Goal: Information Seeking & Learning: Learn about a topic

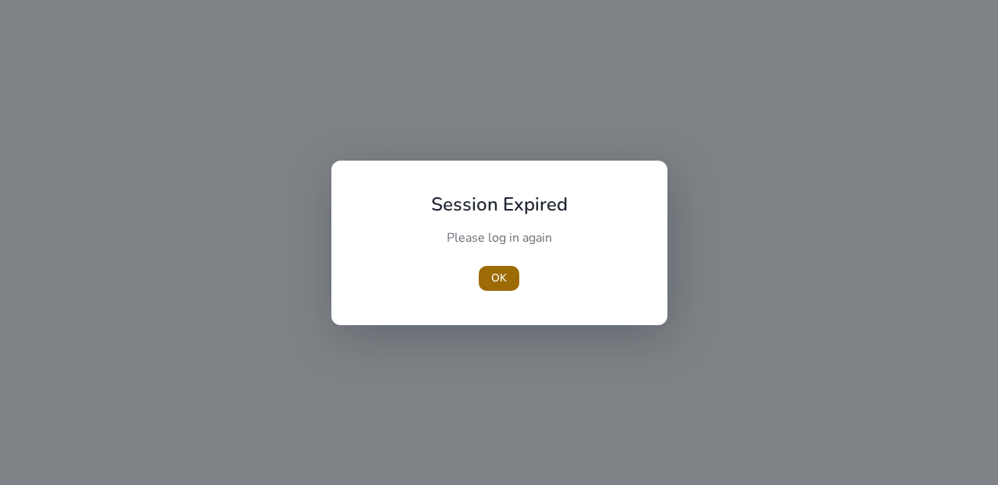
click at [500, 280] on span "OK" at bounding box center [499, 278] width 16 height 16
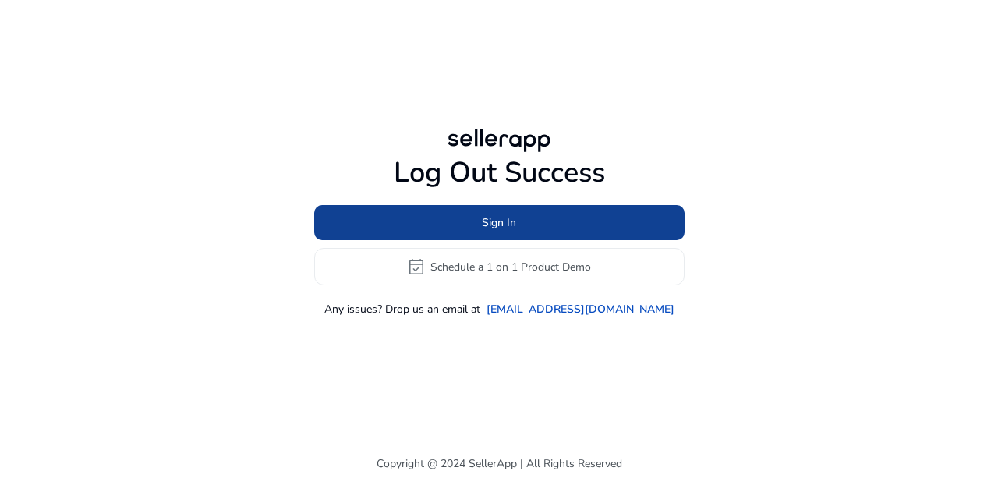
click at [454, 229] on span at bounding box center [499, 222] width 370 height 37
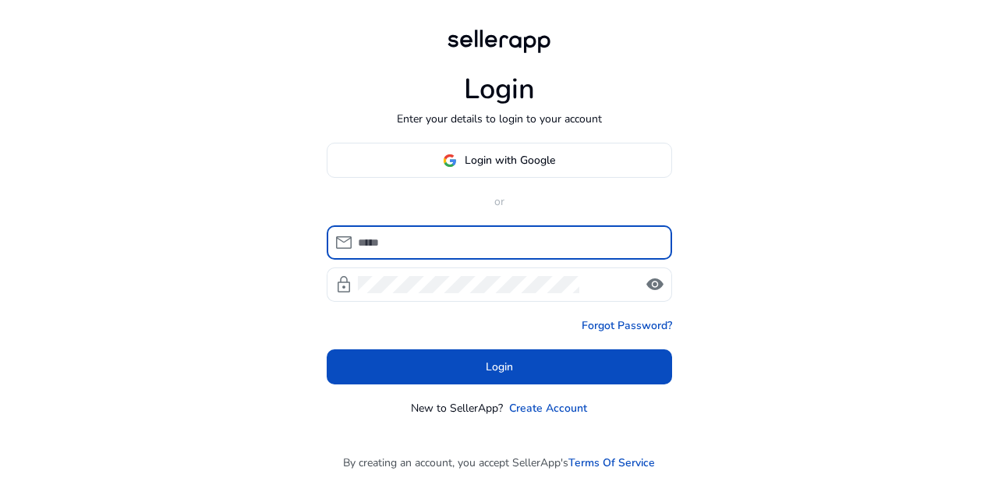
type input "**********"
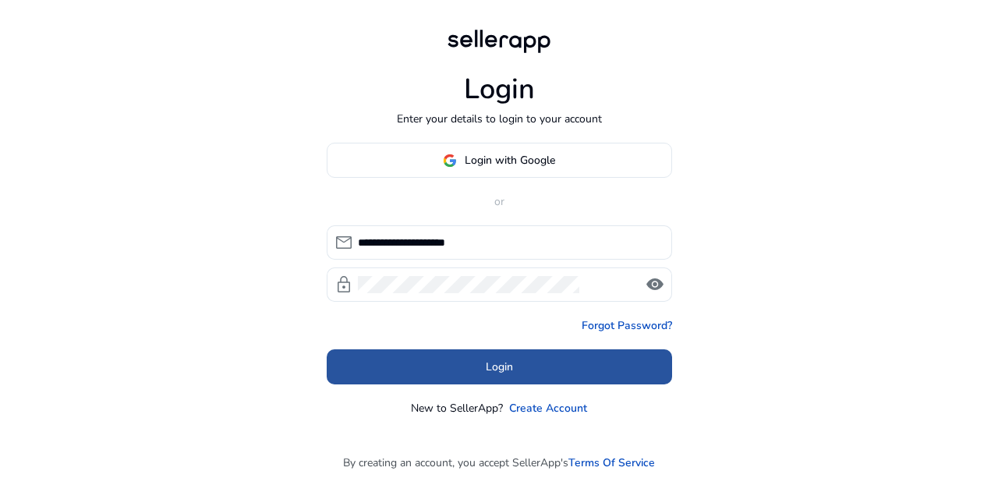
click at [438, 369] on span at bounding box center [499, 366] width 345 height 37
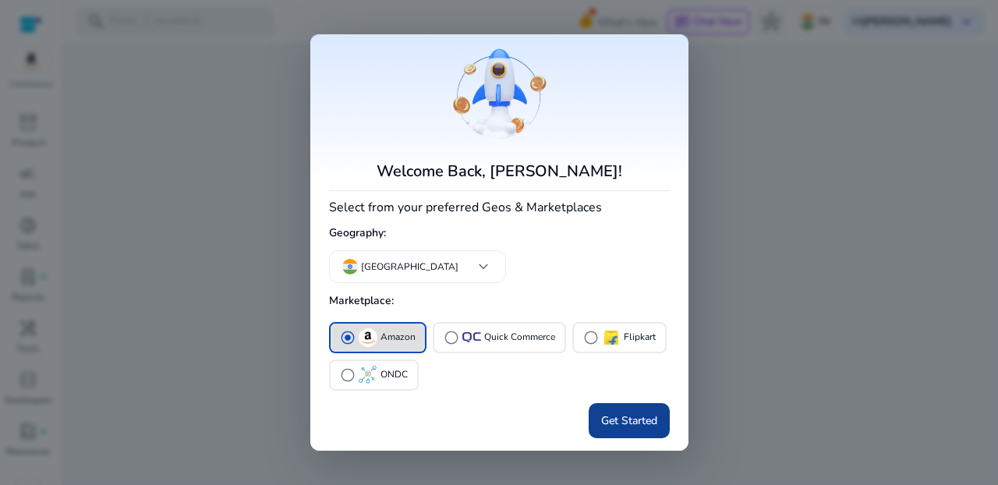
click at [631, 417] on span "Get Started" at bounding box center [629, 420] width 56 height 16
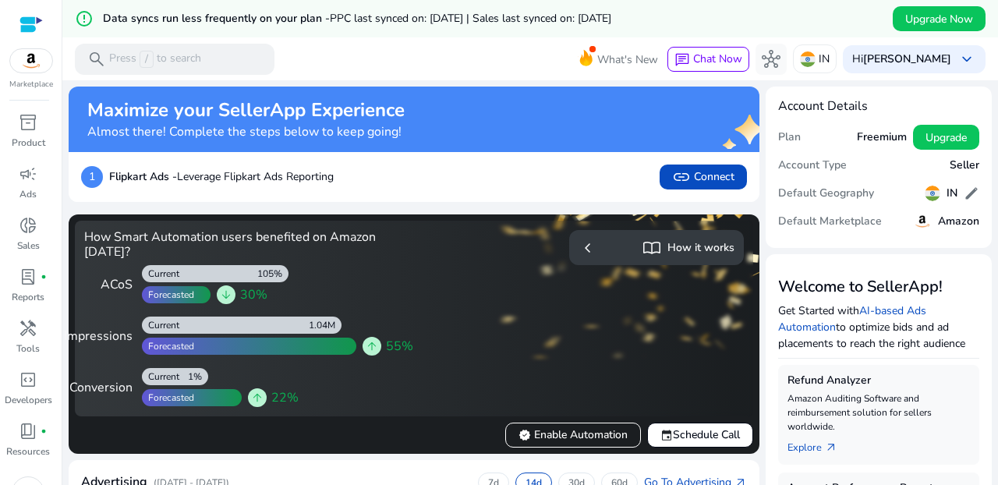
click at [38, 64] on img at bounding box center [31, 60] width 42 height 23
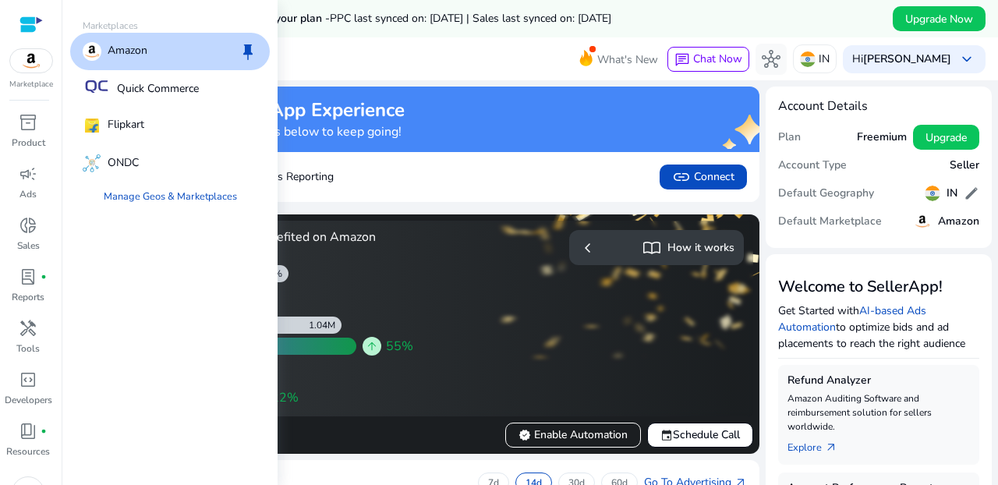
click at [128, 51] on p "Amazon" at bounding box center [128, 51] width 40 height 19
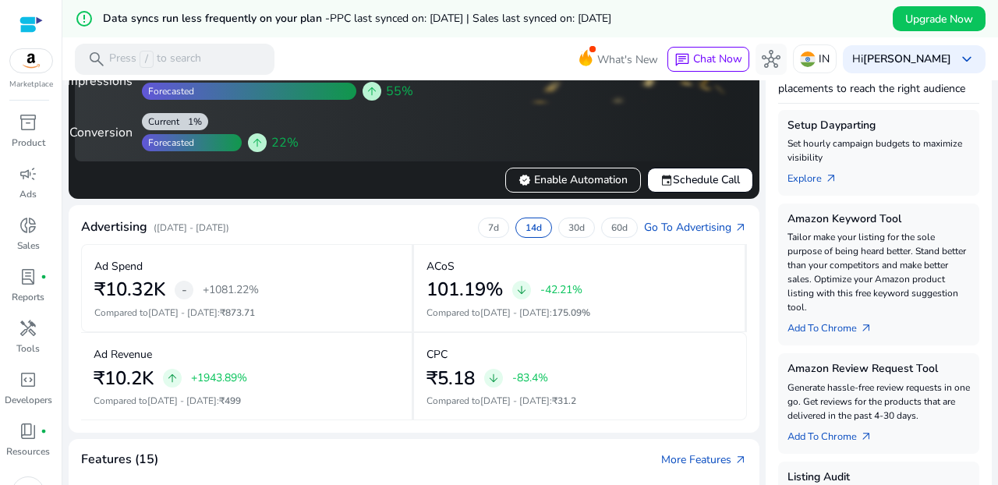
scroll to position [250, 0]
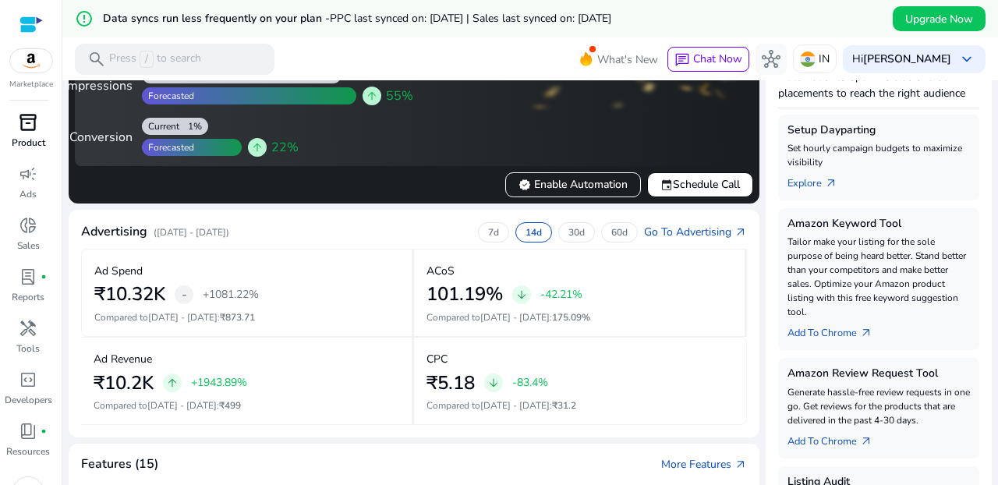
click at [34, 136] on p "Product" at bounding box center [29, 143] width 34 height 14
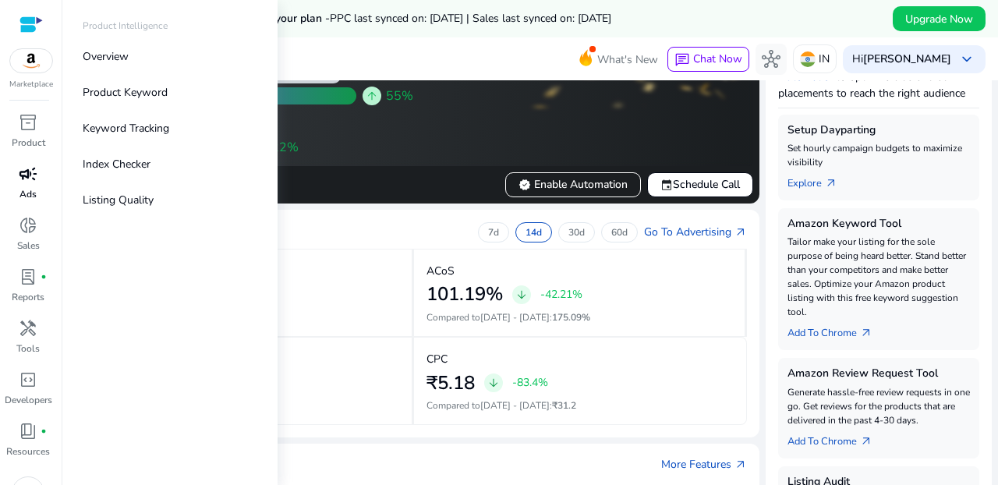
click at [30, 180] on span "campaign" at bounding box center [28, 173] width 19 height 19
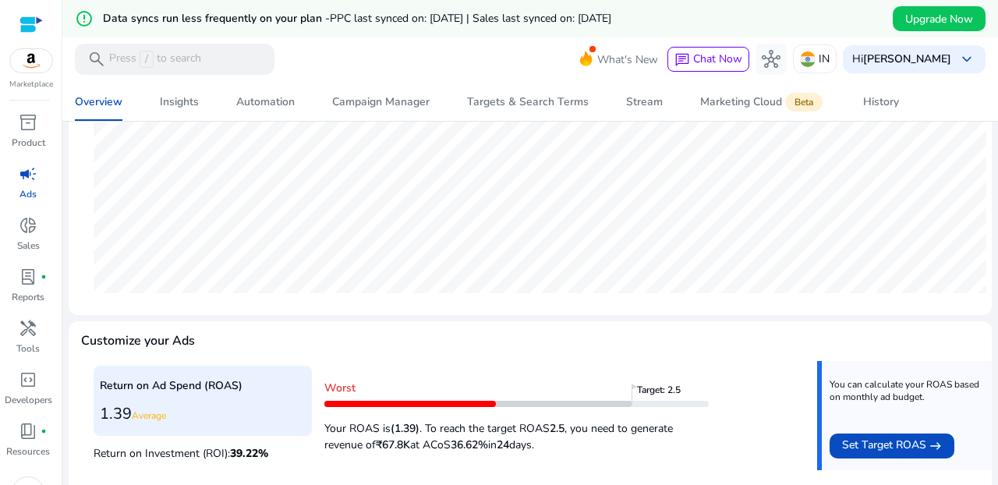
scroll to position [643, 0]
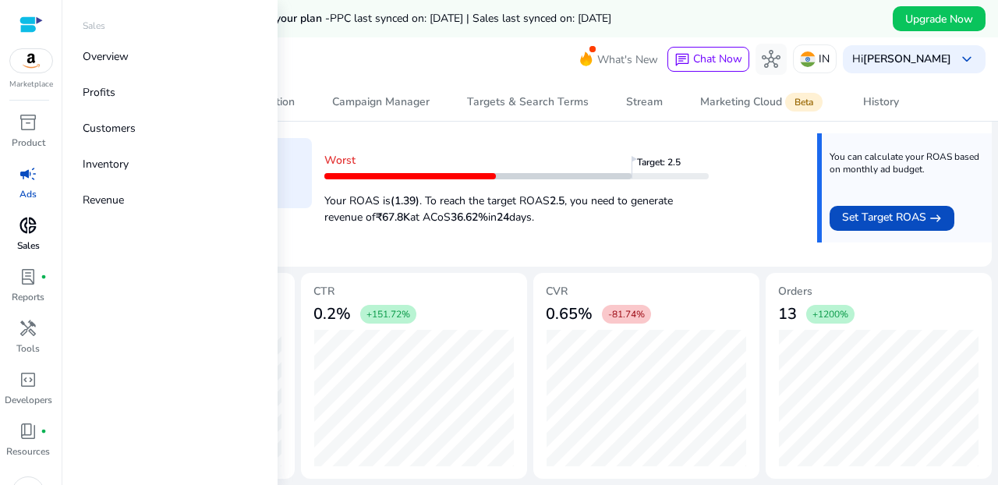
click at [29, 235] on span "donut_small" at bounding box center [28, 225] width 19 height 19
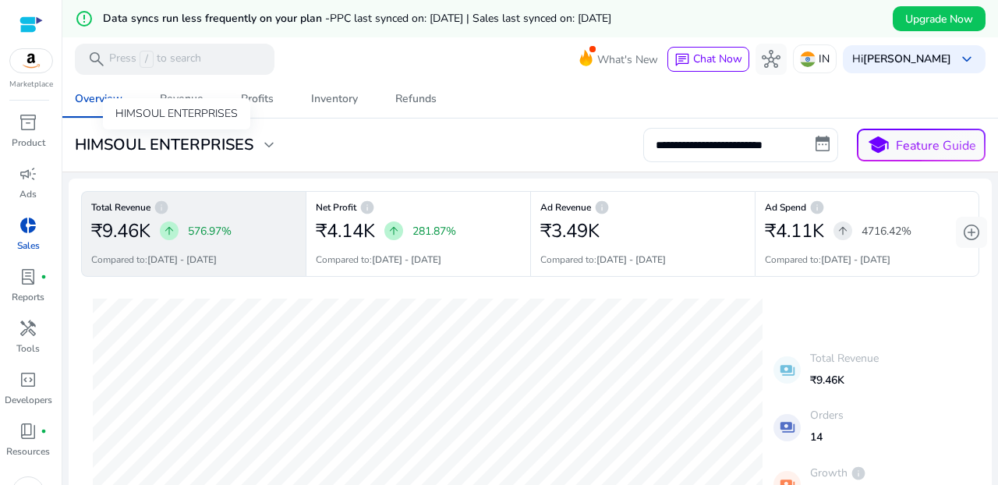
click at [184, 104] on div "HIMSOUL ENTERPRISES" at bounding box center [176, 113] width 147 height 31
click at [196, 94] on div "Revenue" at bounding box center [182, 99] width 44 height 11
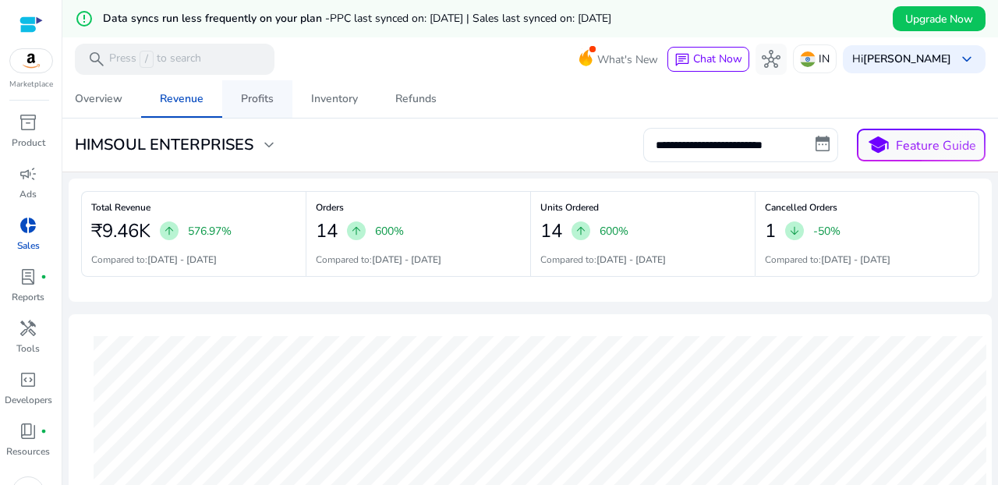
click at [257, 102] on div "Profits" at bounding box center [257, 99] width 33 height 11
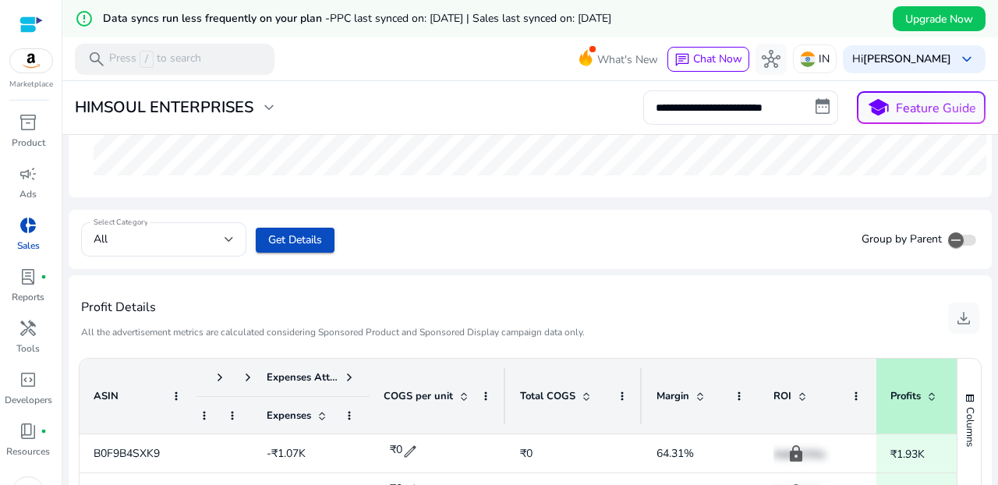
scroll to position [738, 0]
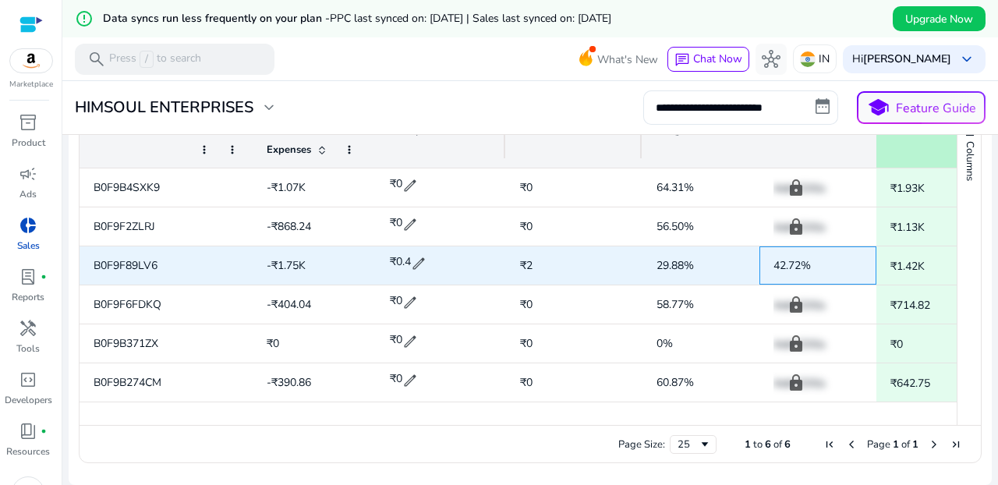
click at [776, 268] on app-roi "42.72%" at bounding box center [791, 265] width 37 height 15
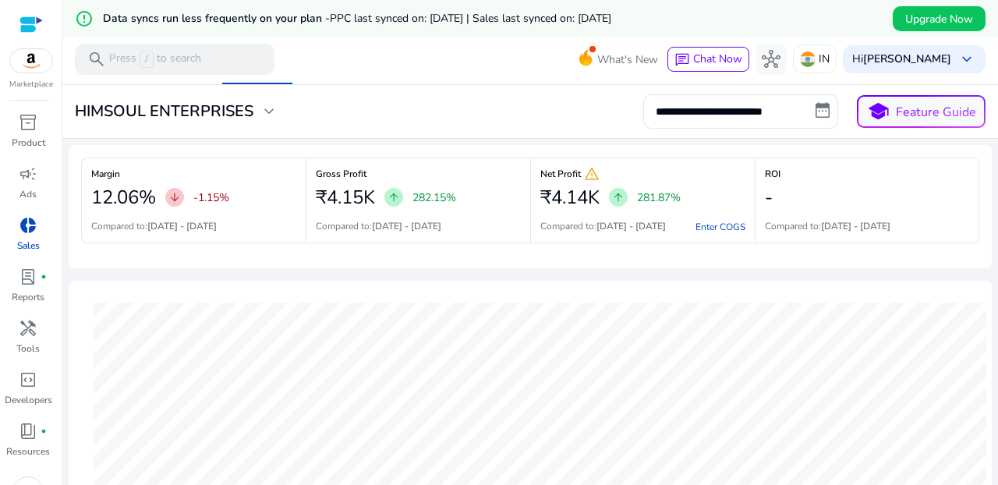
scroll to position [0, 0]
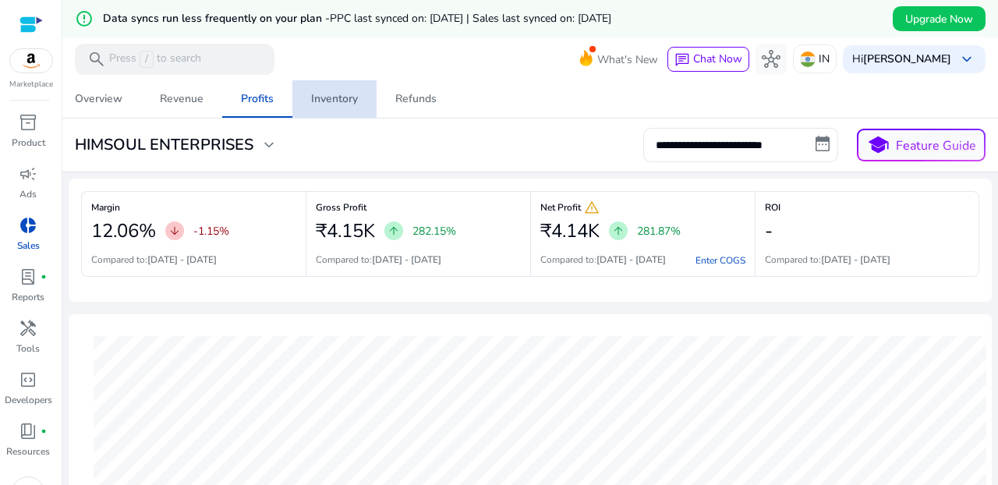
click at [340, 96] on div "Inventory" at bounding box center [334, 99] width 47 height 11
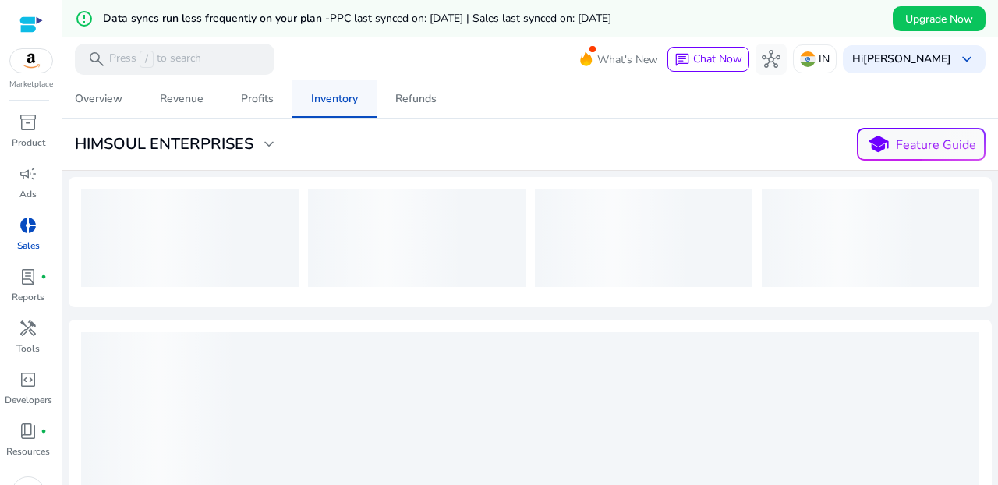
click at [355, 108] on span "Inventory" at bounding box center [334, 98] width 47 height 37
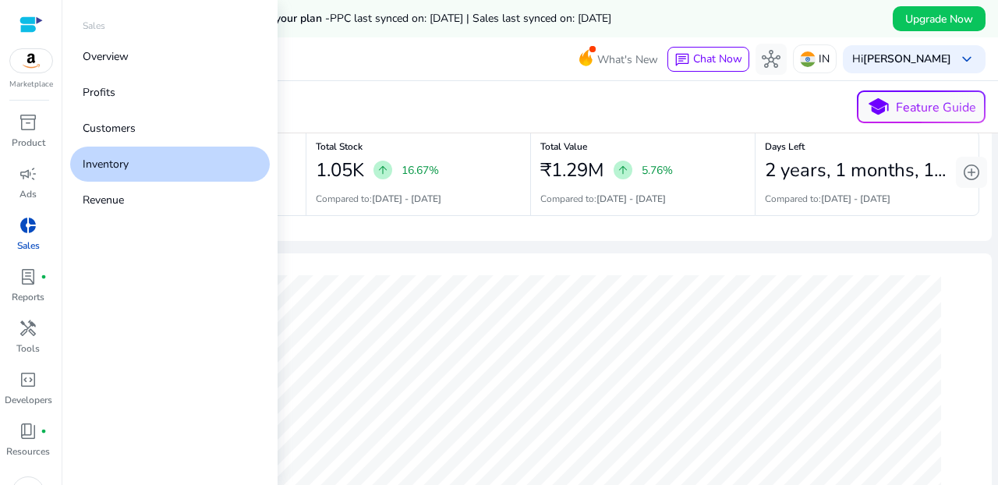
scroll to position [30, 0]
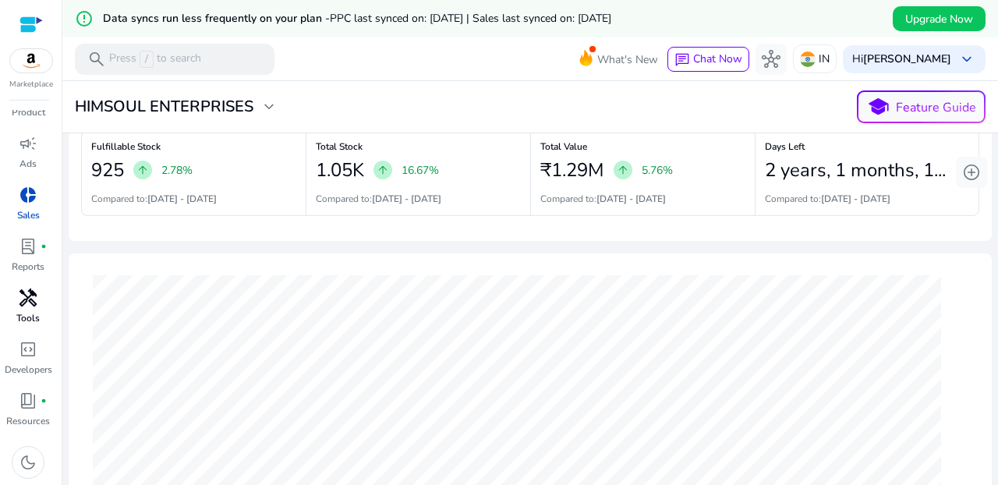
click at [32, 295] on span "handyman" at bounding box center [28, 297] width 19 height 19
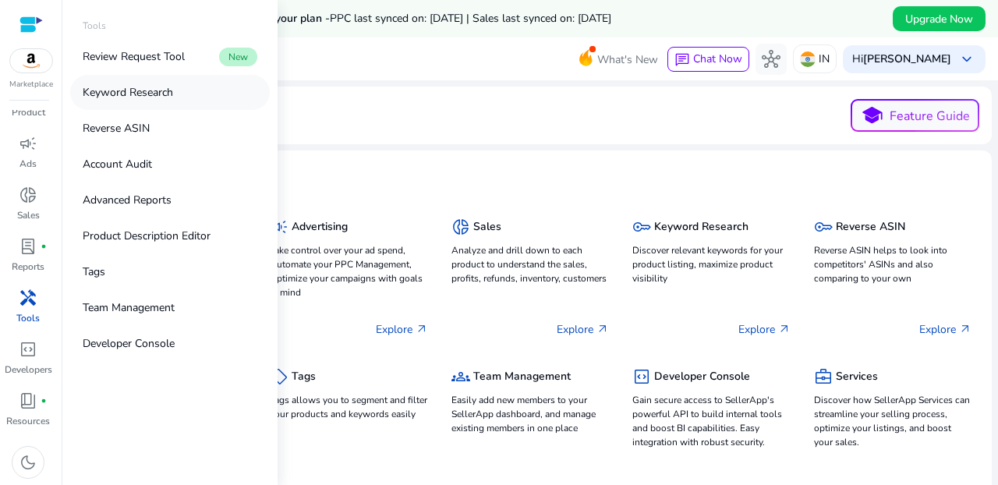
click at [112, 80] on link "Keyword Research" at bounding box center [170, 92] width 200 height 35
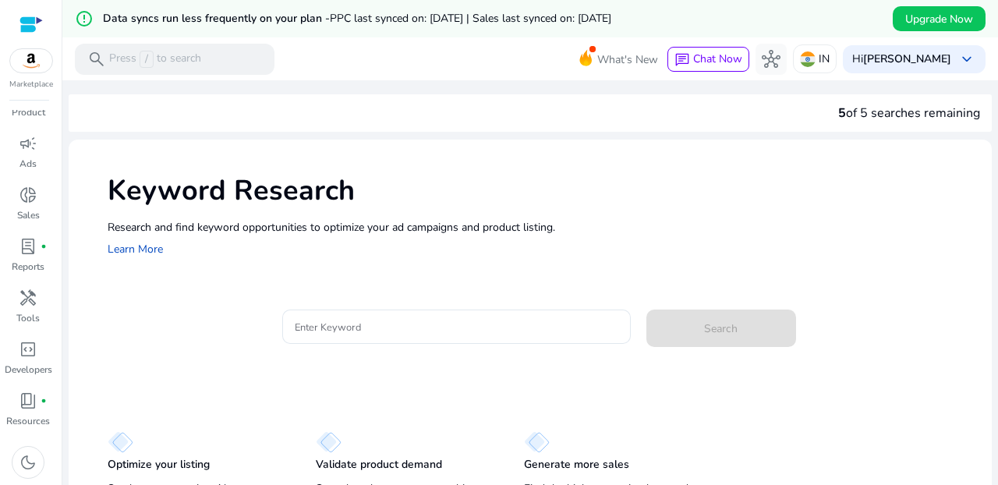
scroll to position [47, 0]
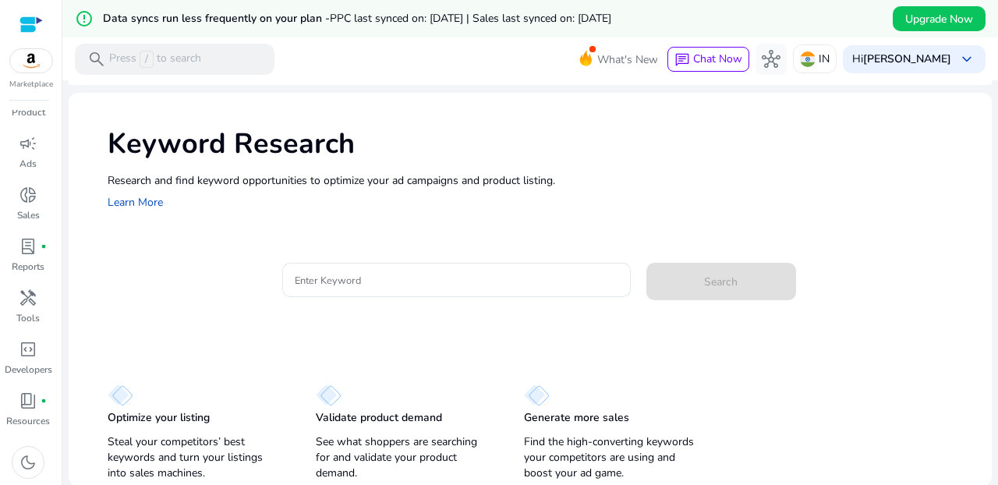
click at [598, 412] on p "Generate more sales" at bounding box center [576, 418] width 105 height 16
click at [342, 275] on input "Enter Keyword" at bounding box center [456, 279] width 323 height 17
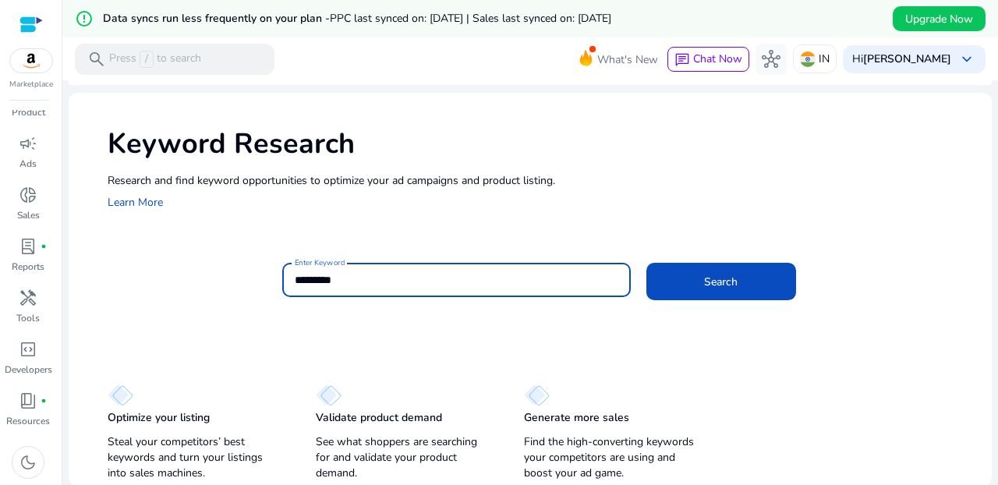
click at [646, 263] on button "Search" at bounding box center [721, 281] width 150 height 37
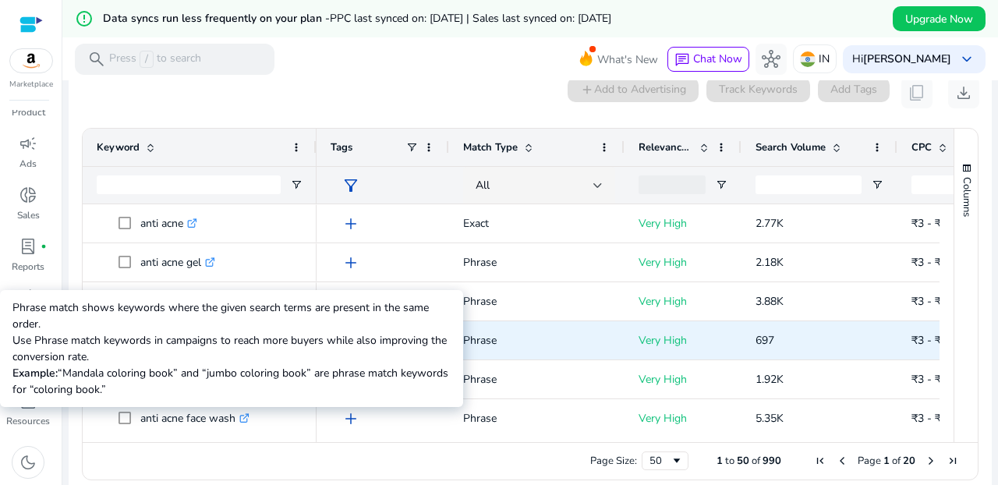
scroll to position [8, 0]
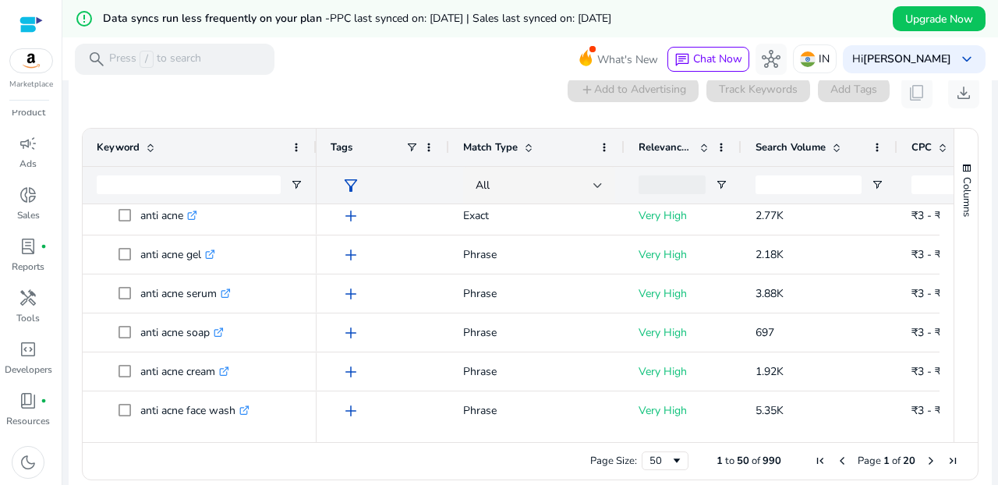
click at [447, 64] on mat-toolbar "search Press / to search What's New chat Chat Now hub IN Hi Jyoti Rautela keybo…" at bounding box center [529, 58] width 935 height 43
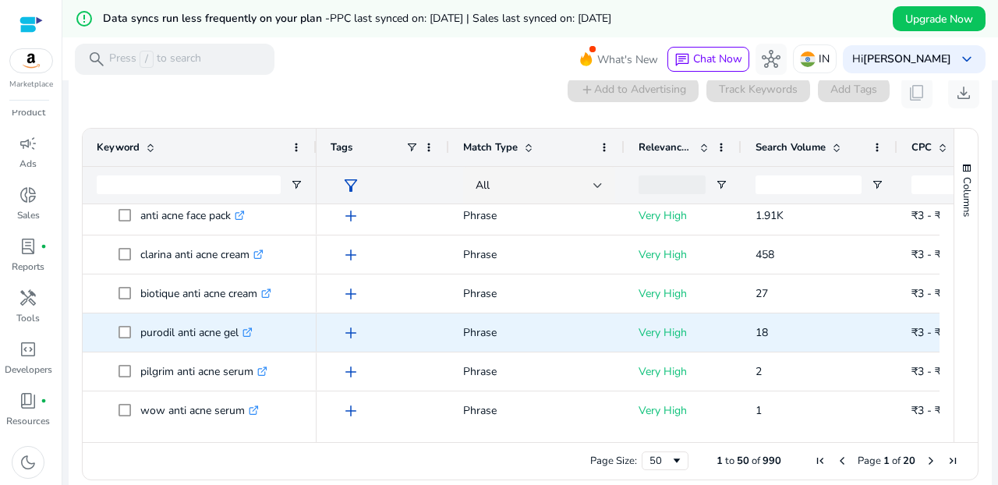
scroll to position [521, 0]
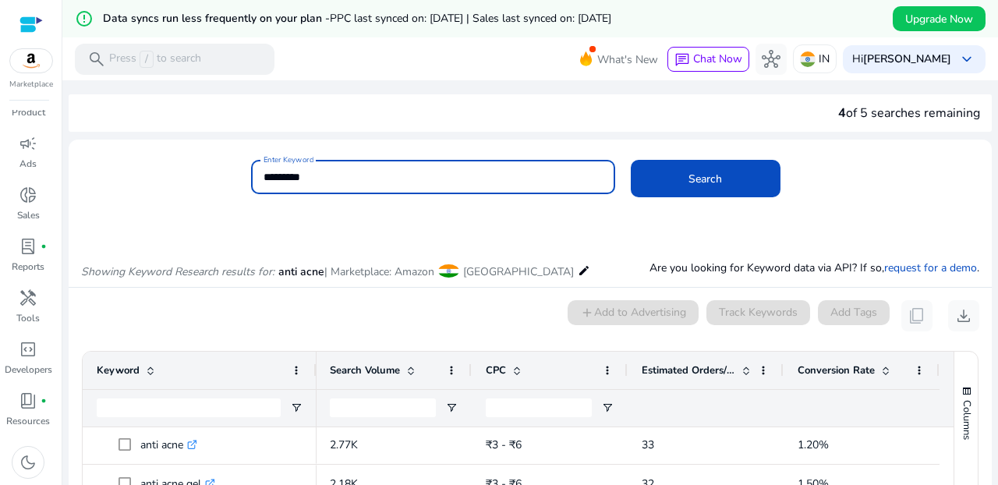
click at [359, 175] on input "*********" at bounding box center [432, 176] width 339 height 17
drag, startPoint x: 359, startPoint y: 175, endPoint x: 189, endPoint y: 175, distance: 169.2
click at [189, 175] on div "Enter Keyword ********* Search" at bounding box center [524, 185] width 910 height 51
type input "*******"
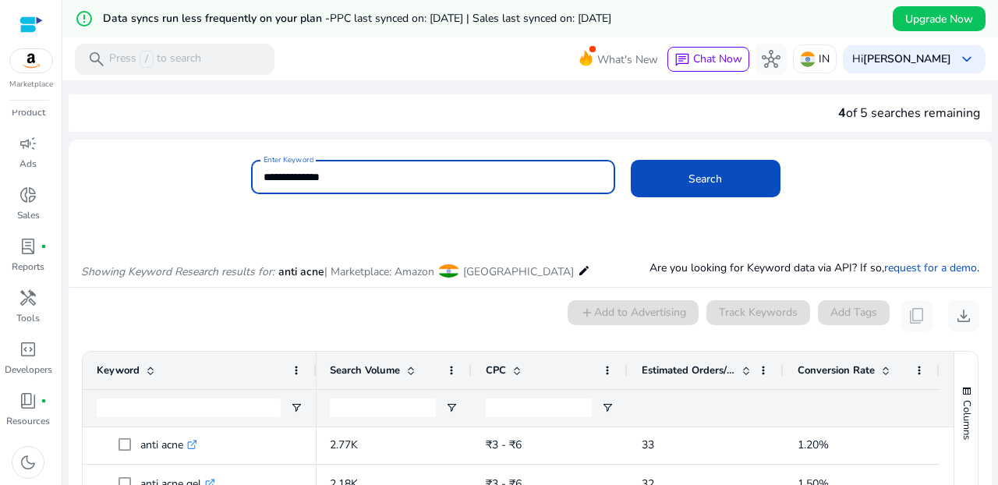
type input "**********"
click at [631, 160] on button "Search" at bounding box center [706, 178] width 150 height 37
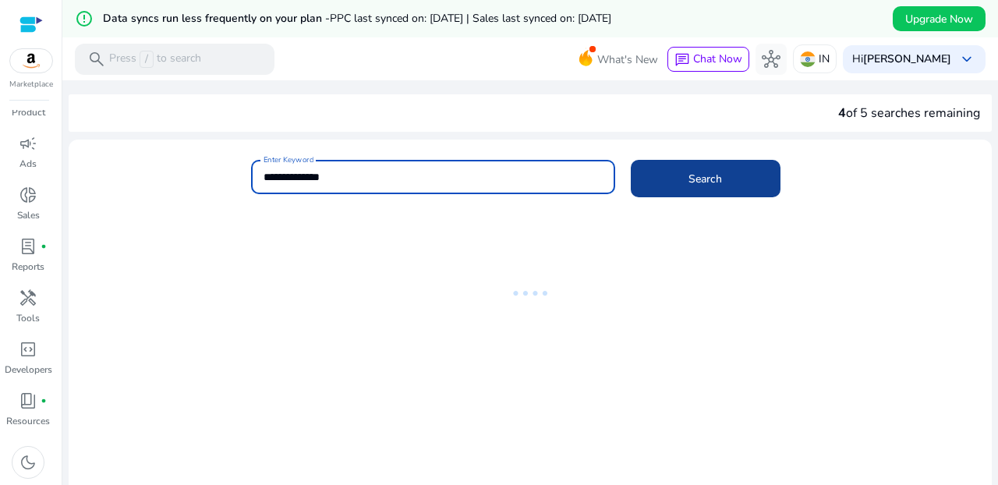
click at [712, 183] on span "Search" at bounding box center [705, 179] width 34 height 16
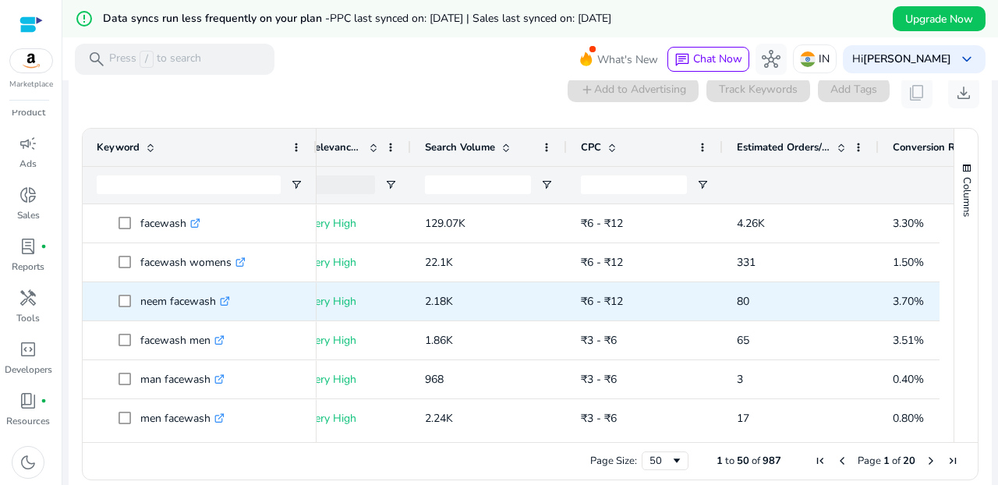
scroll to position [92, 0]
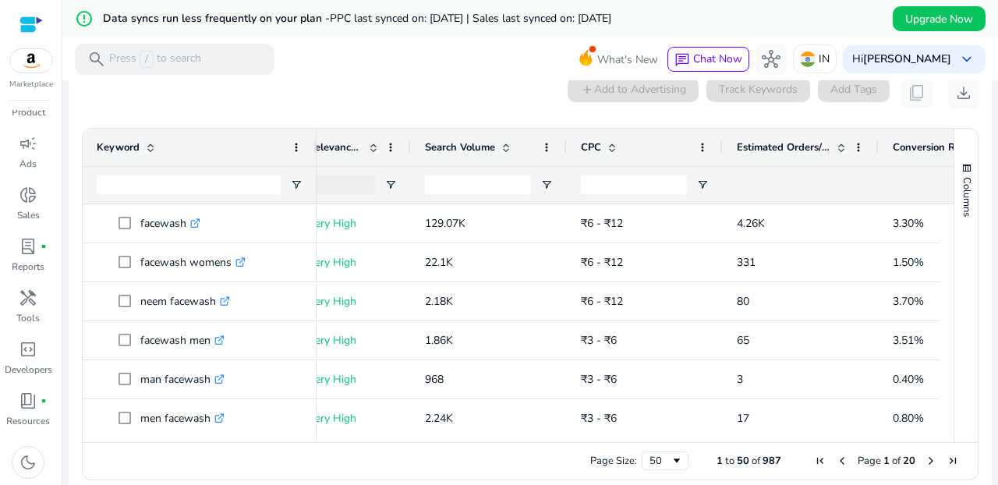
click at [803, 144] on span "Estimated Orders/Month" at bounding box center [784, 147] width 94 height 14
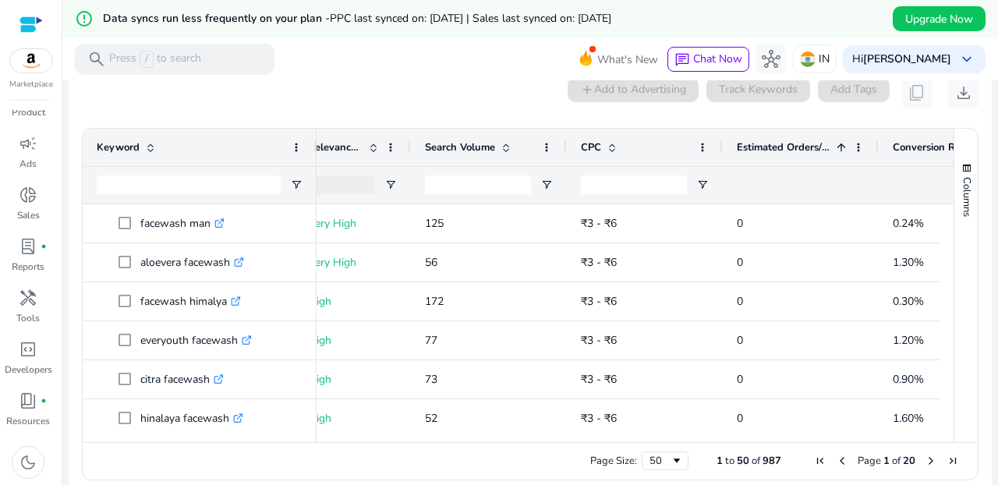
click at [843, 145] on span at bounding box center [841, 147] width 12 height 12
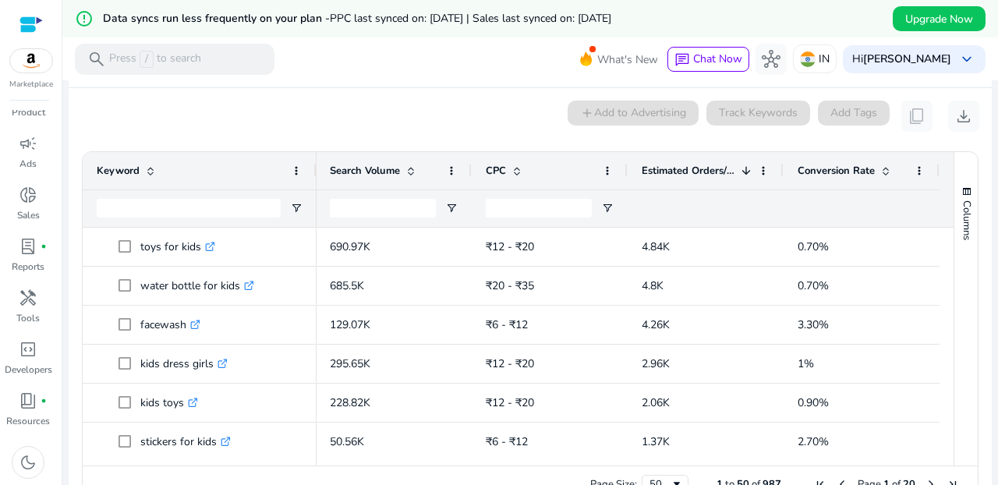
click at [503, 125] on div "0 keyword(s) selected add Add to Advertising Track Keywords Add Tags content_co…" at bounding box center [530, 116] width 898 height 31
